Goal: Task Accomplishment & Management: Use online tool/utility

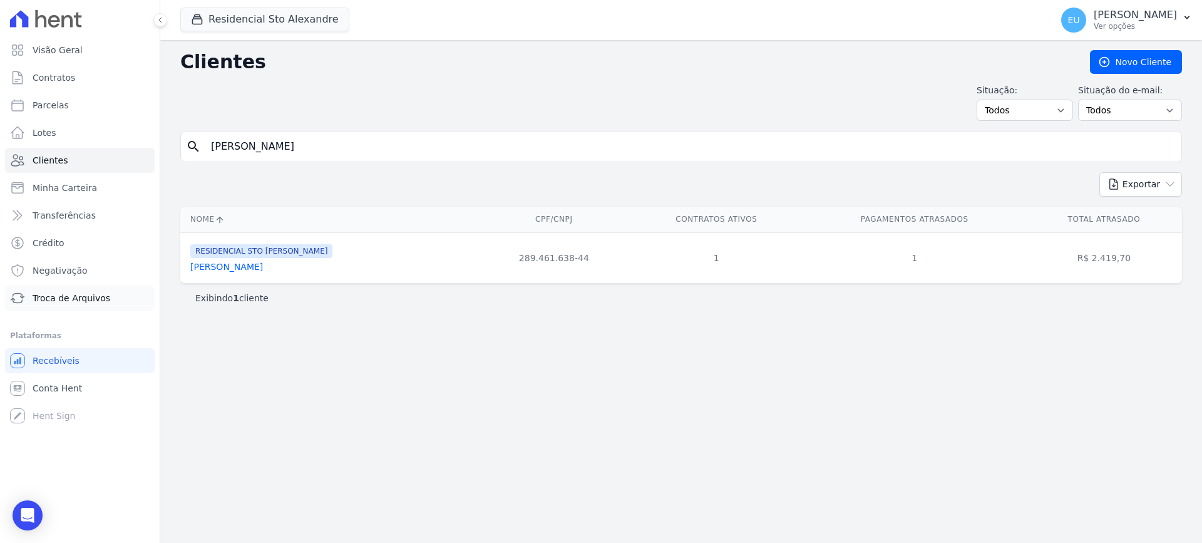
click at [68, 298] on span "Troca de Arquivos" at bounding box center [72, 298] width 78 height 13
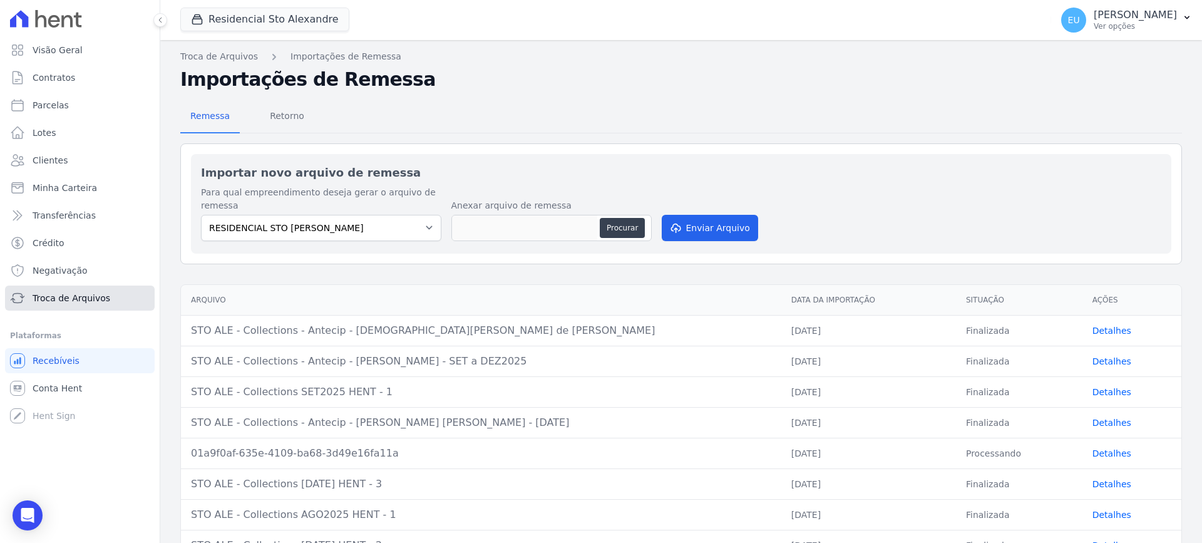
click at [59, 293] on span "Troca de Arquivos" at bounding box center [72, 298] width 78 height 13
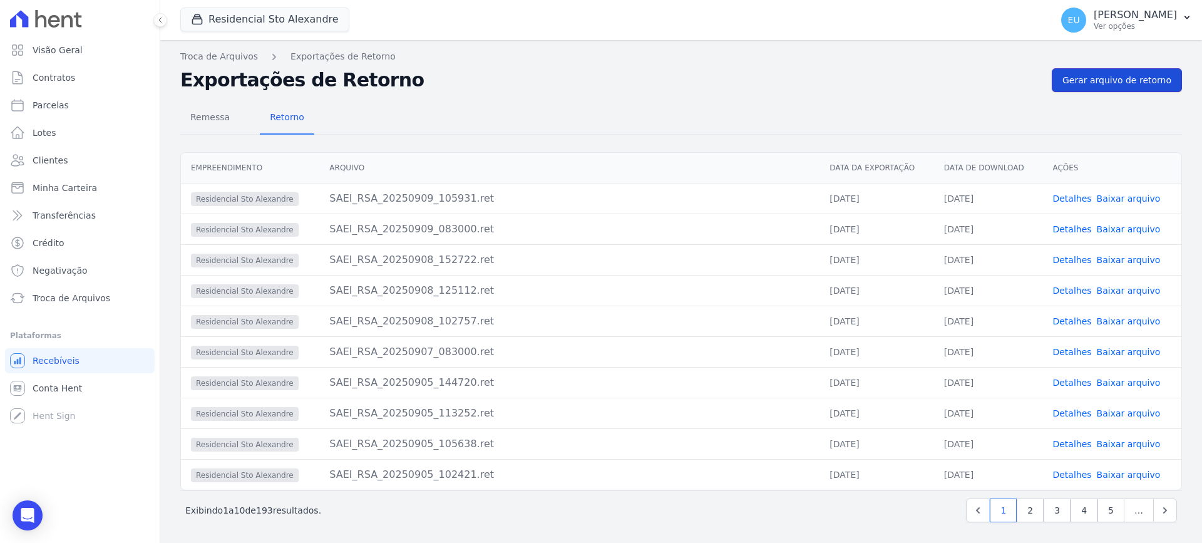
click at [1106, 80] on span "Gerar arquivo de retorno" at bounding box center [1116, 80] width 109 height 13
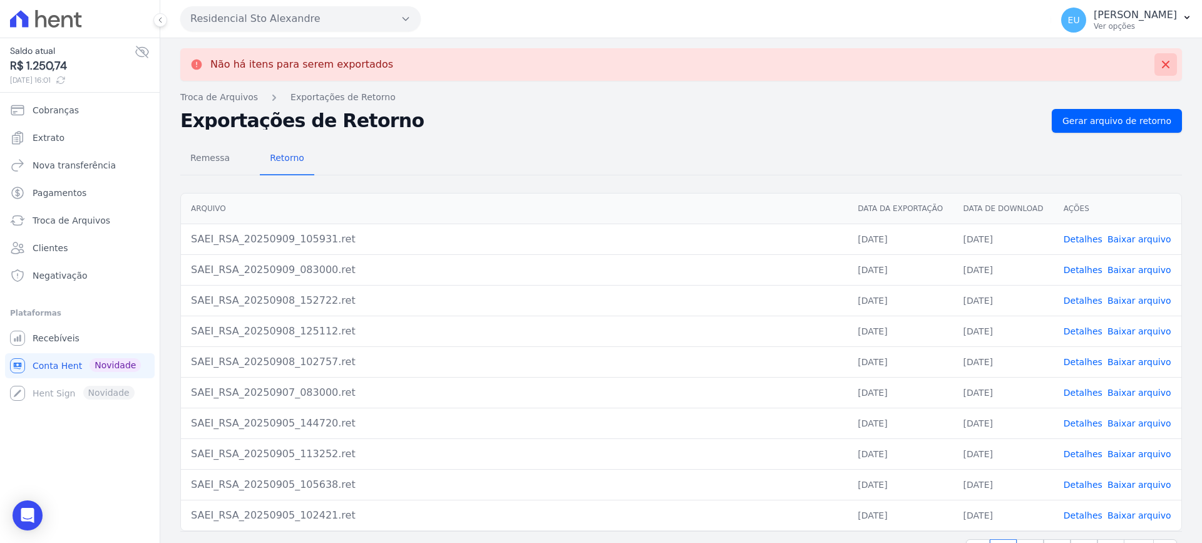
drag, startPoint x: 1155, startPoint y: 61, endPoint x: 1153, endPoint y: 68, distance: 7.7
click at [1159, 61] on icon at bounding box center [1165, 64] width 13 height 13
